Goal: Check status: Check status

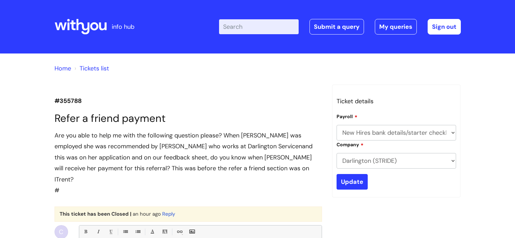
select select "New Hires bank details/starter checklist forms"
click at [93, 68] on link "Tickets list" at bounding box center [94, 68] width 29 height 8
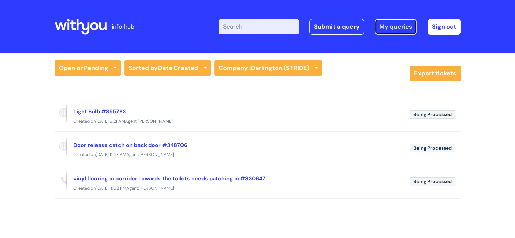
click at [389, 33] on link "My queries" at bounding box center [396, 27] width 42 height 16
click at [390, 28] on link "My queries" at bounding box center [396, 27] width 42 height 16
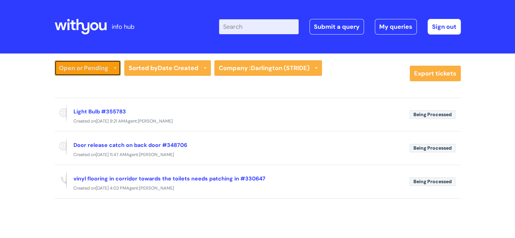
click at [94, 73] on link "Open or Pending" at bounding box center [87, 68] width 66 height 16
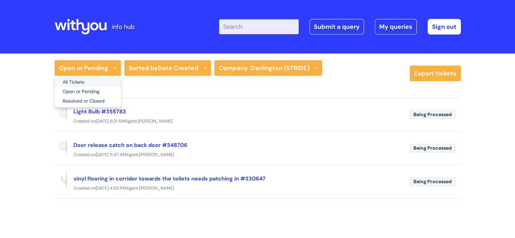
click at [94, 82] on link "All Tickets" at bounding box center [87, 81] width 66 height 9
